Goal: Information Seeking & Learning: Understand process/instructions

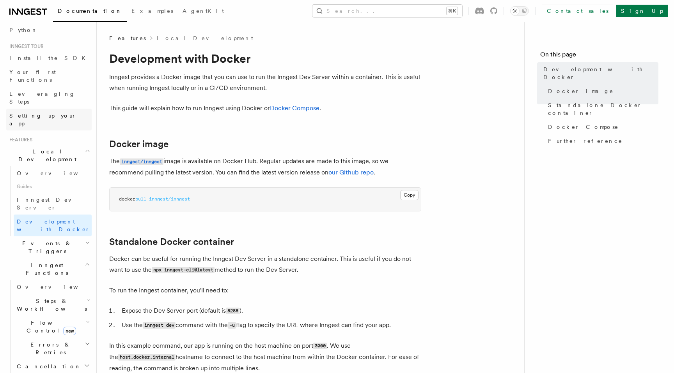
scroll to position [74, 0]
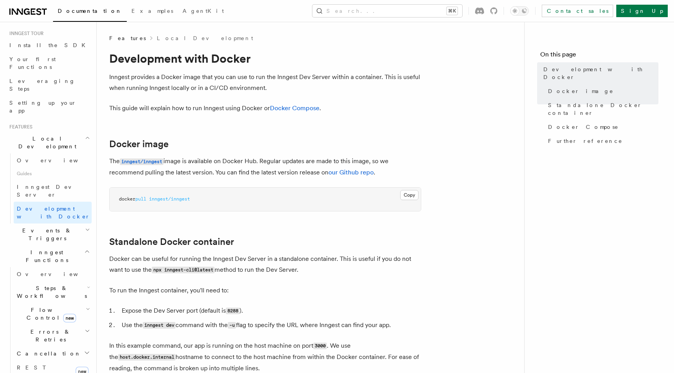
click at [47, 285] on span "Steps & Workflows" at bounding box center [50, 293] width 73 height 16
click at [45, 349] on span "Wait for events" at bounding box center [47, 356] width 46 height 14
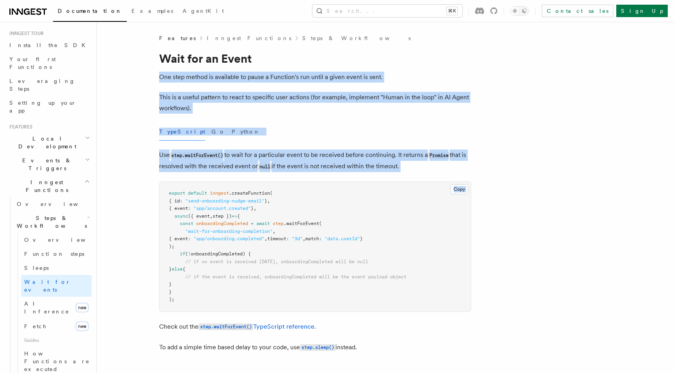
drag, startPoint x: 161, startPoint y: 79, endPoint x: 185, endPoint y: 198, distance: 121.3
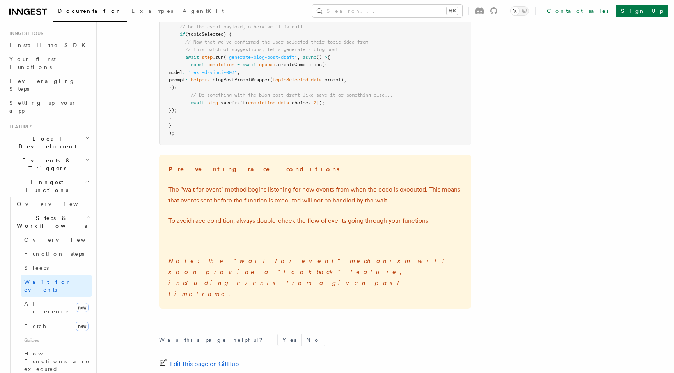
scroll to position [1153, 0]
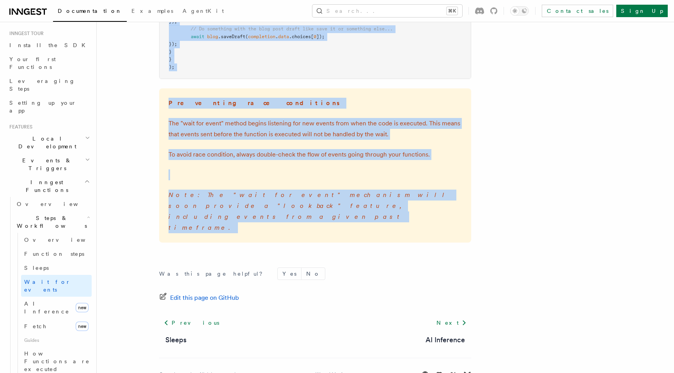
click at [186, 216] on div "Preventing race conditions The "wait for event" method begins listening for new…" at bounding box center [315, 165] width 312 height 154
copy article "One step method is available to pause a Function's run until a given event is s…"
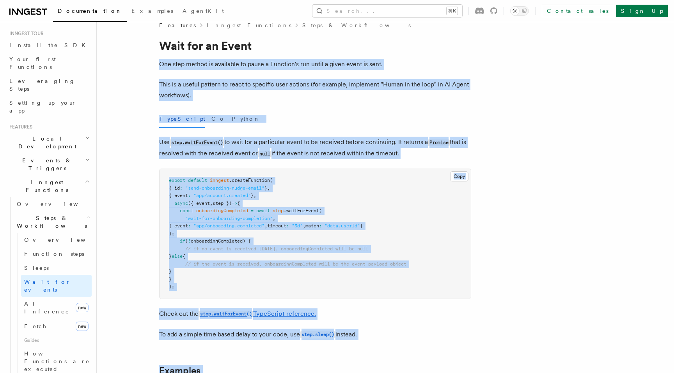
scroll to position [0, 0]
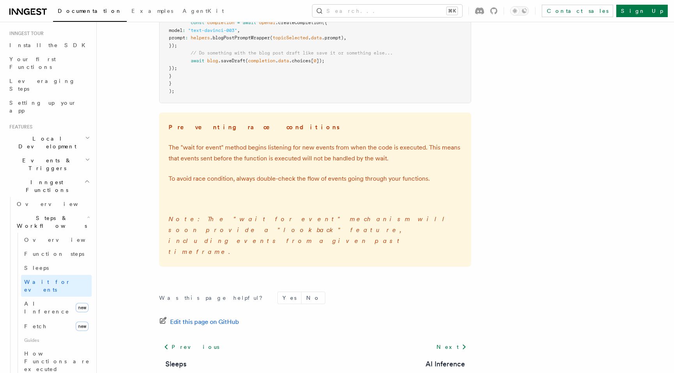
scroll to position [1153, 0]
